Goal: Information Seeking & Learning: Learn about a topic

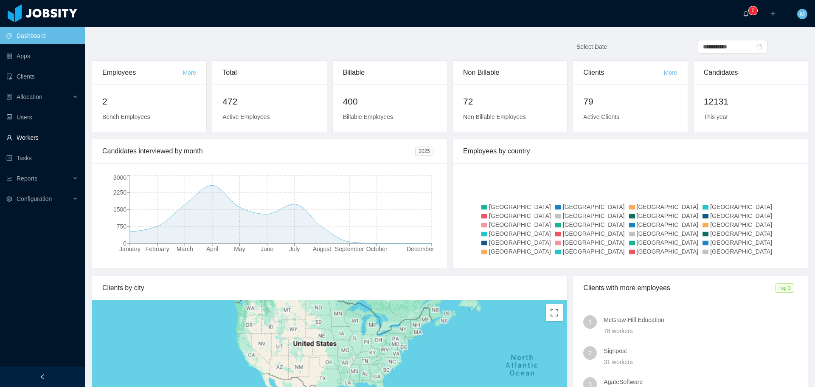
click at [27, 140] on link "Workers" at bounding box center [42, 137] width 72 height 17
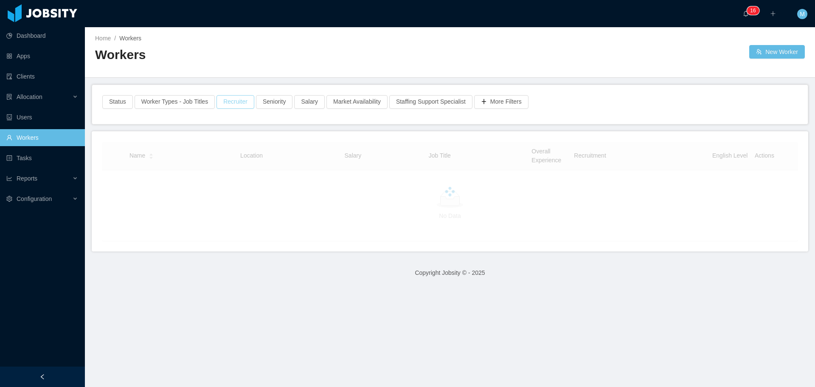
click at [229, 101] on button "Recruiter" at bounding box center [235, 102] width 38 height 14
click at [214, 136] on div "Recruiter Clear Apply" at bounding box center [232, 140] width 141 height 52
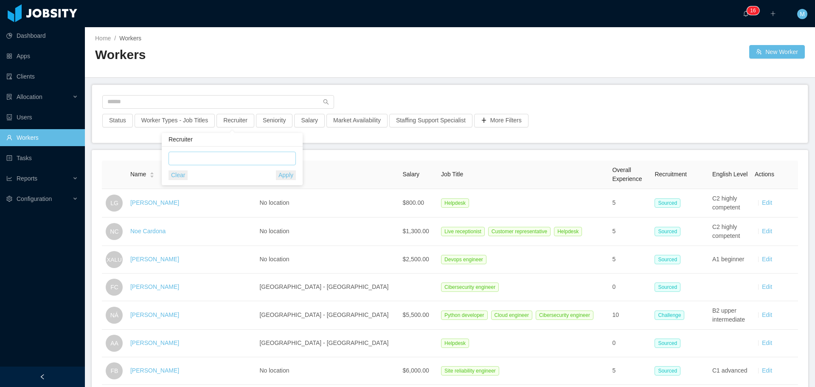
click at [219, 153] on div at bounding box center [231, 158] width 120 height 13
type input "******"
drag, startPoint x: 249, startPoint y: 170, endPoint x: 244, endPoint y: 168, distance: 4.7
click at [246, 168] on li "[PERSON_NAME]" at bounding box center [231, 175] width 127 height 14
click at [365, 79] on main "Home / Workers / Workers New Worker Status Worker Types - Job Titles Recruiter …" at bounding box center [450, 206] width 730 height 359
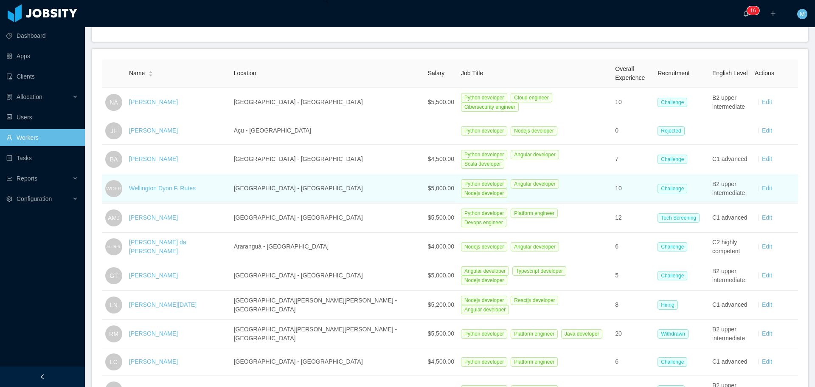
scroll to position [170, 0]
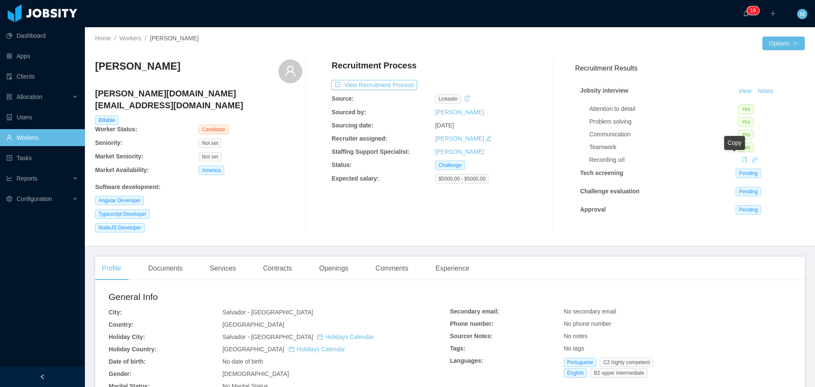
click at [741, 161] on icon "icon: copy" at bounding box center [744, 160] width 6 height 6
click at [752, 163] on link at bounding box center [755, 159] width 6 height 7
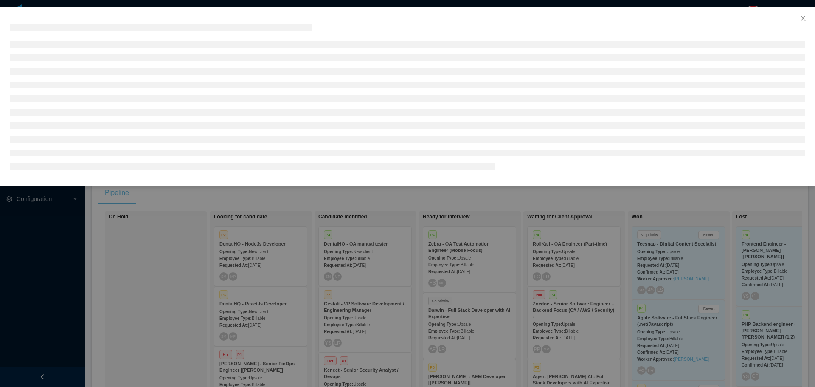
click at [411, 199] on div at bounding box center [407, 193] width 815 height 387
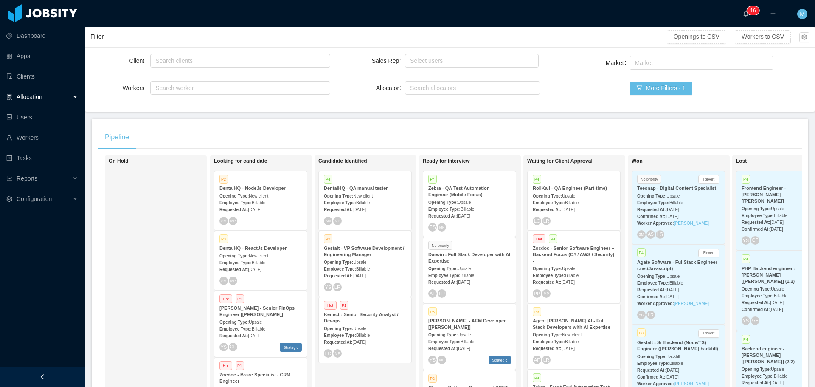
scroll to position [85, 0]
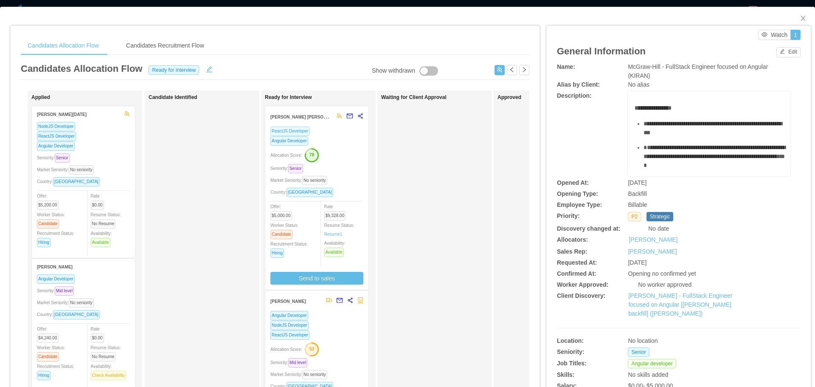
click at [285, 131] on span "ReactJS Developer" at bounding box center [289, 130] width 39 height 9
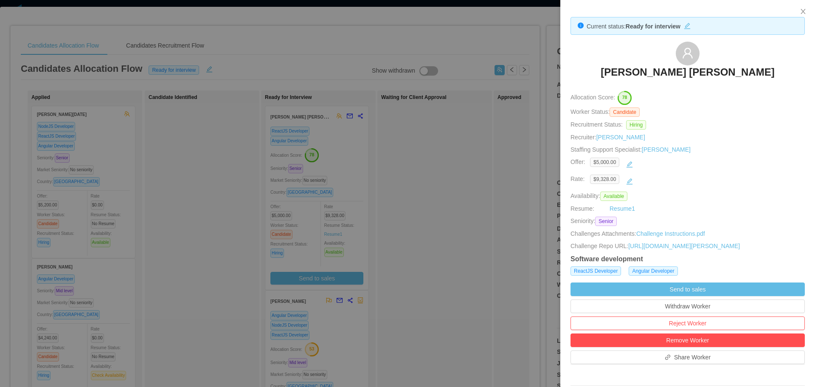
click at [419, 172] on div at bounding box center [407, 193] width 815 height 387
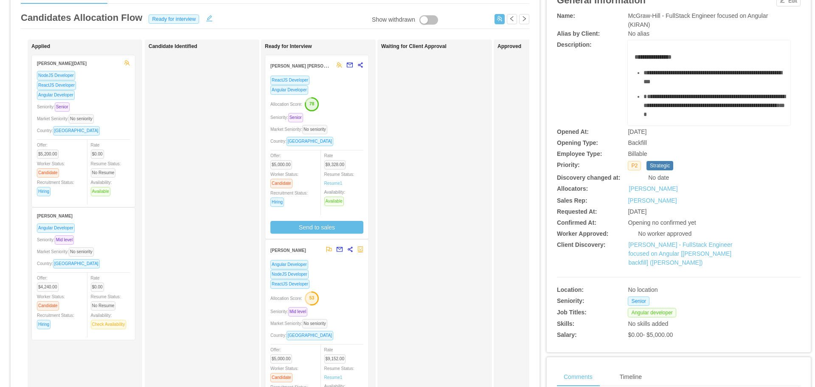
scroll to position [42, 0]
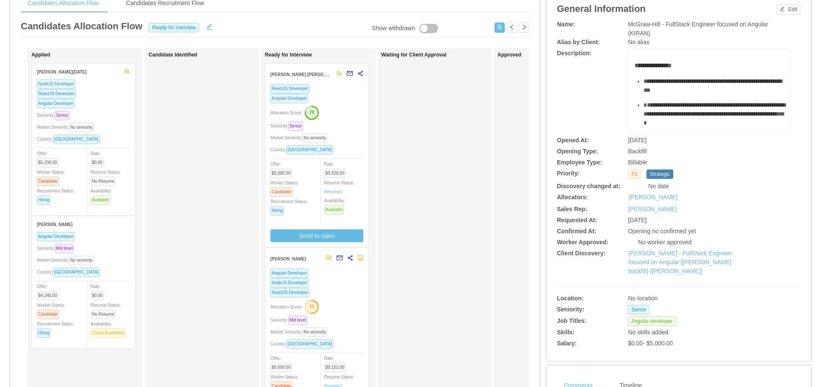
click at [338, 111] on div "Allocation Score: 78" at bounding box center [316, 112] width 93 height 14
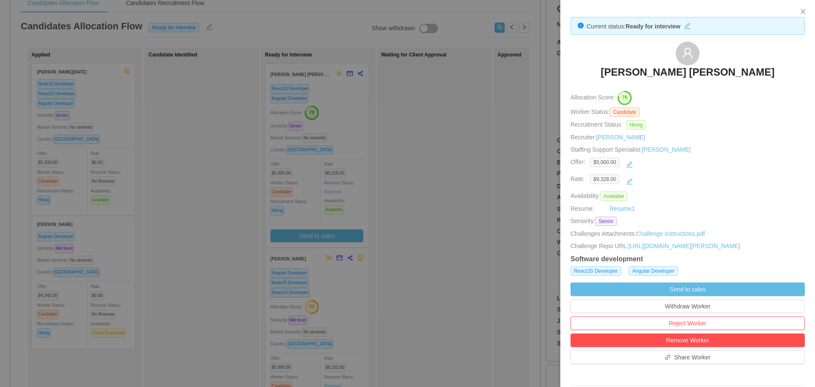
click at [684, 76] on h3 "Lucas Fraga Trentin" at bounding box center [688, 72] width 174 height 14
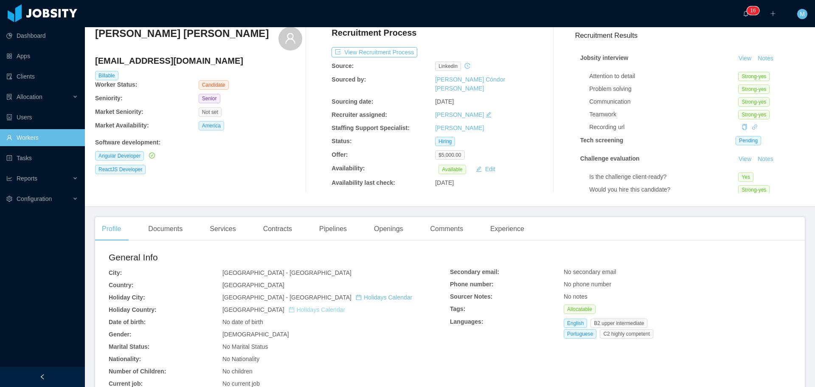
scroll to position [170, 0]
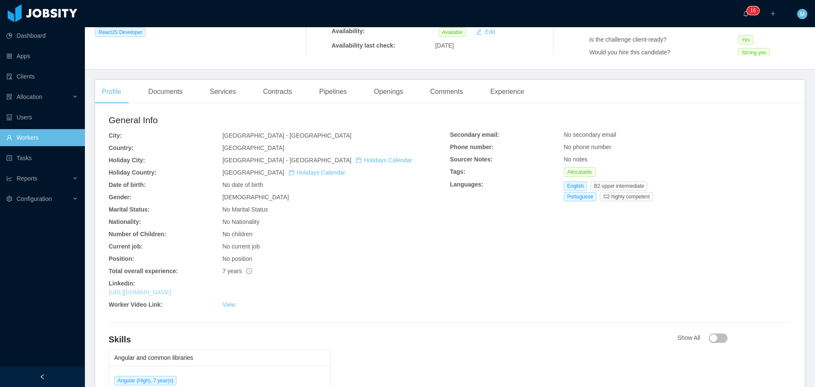
click at [171, 294] on link "https://www.linkedin.com/in/lucastrentindev" at bounding box center [140, 292] width 63 height 7
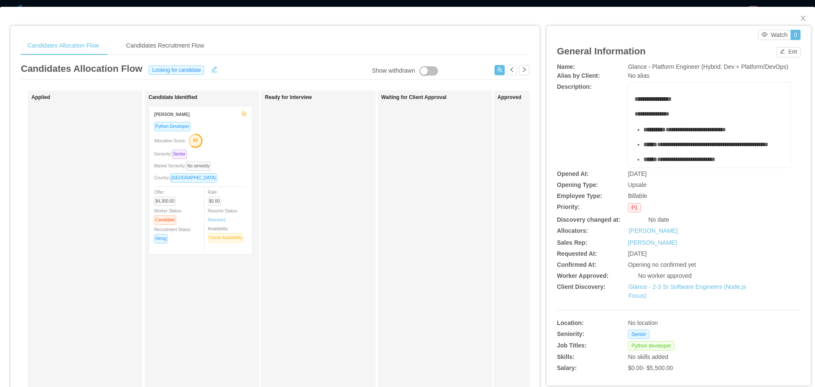
click at [220, 146] on div "Allocation Score: 60" at bounding box center [200, 140] width 93 height 14
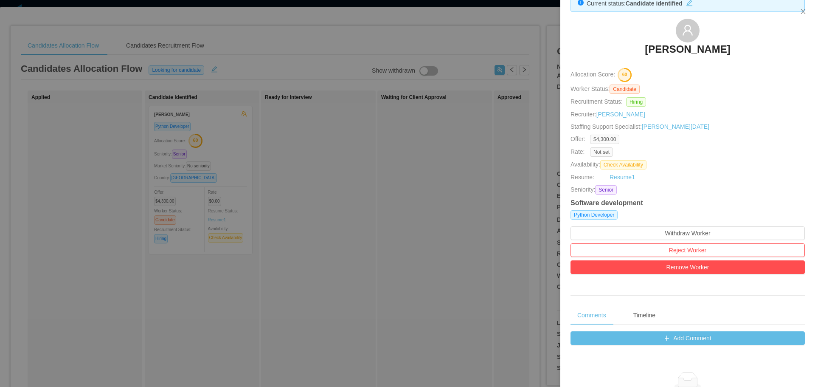
scroll to position [127, 0]
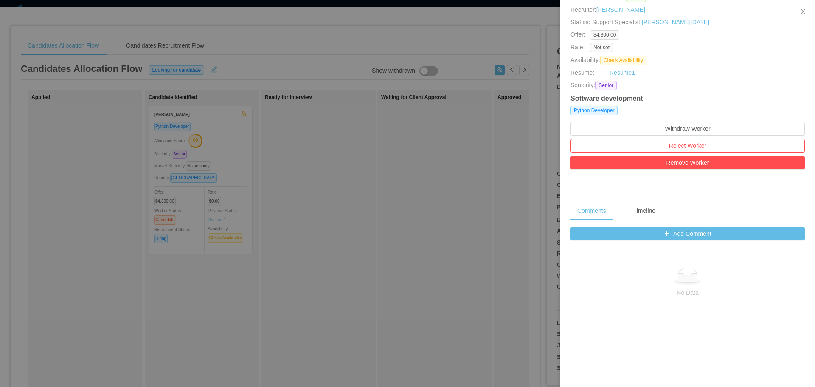
click at [475, 196] on div at bounding box center [407, 193] width 815 height 387
